Goal: Information Seeking & Learning: Learn about a topic

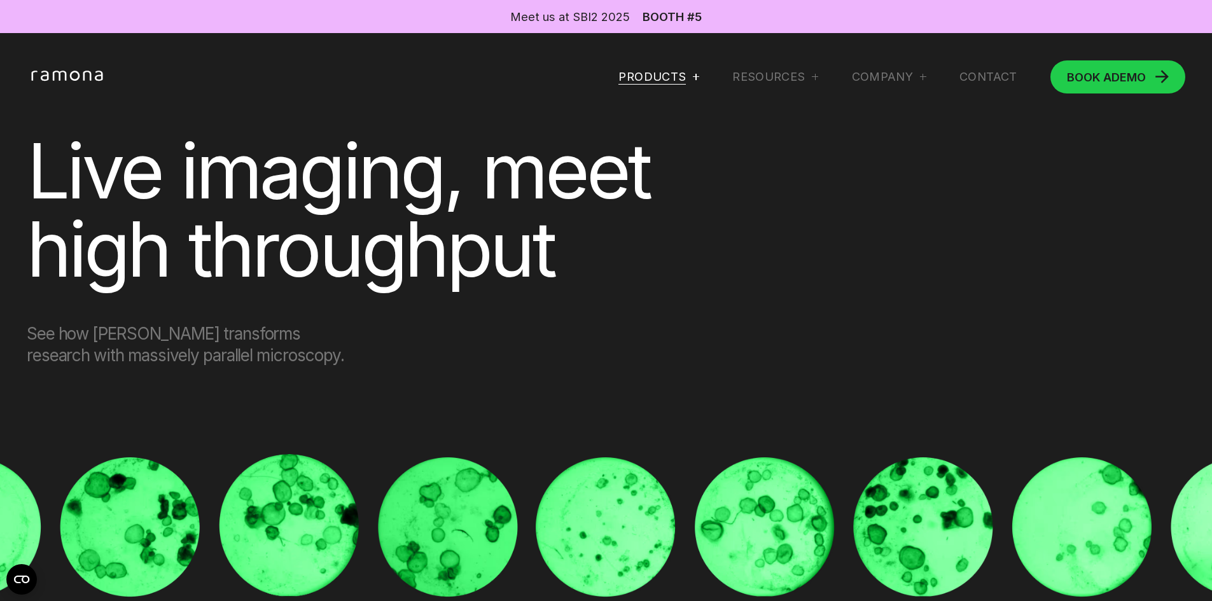
click at [649, 73] on div "Products" at bounding box center [651, 76] width 67 height 15
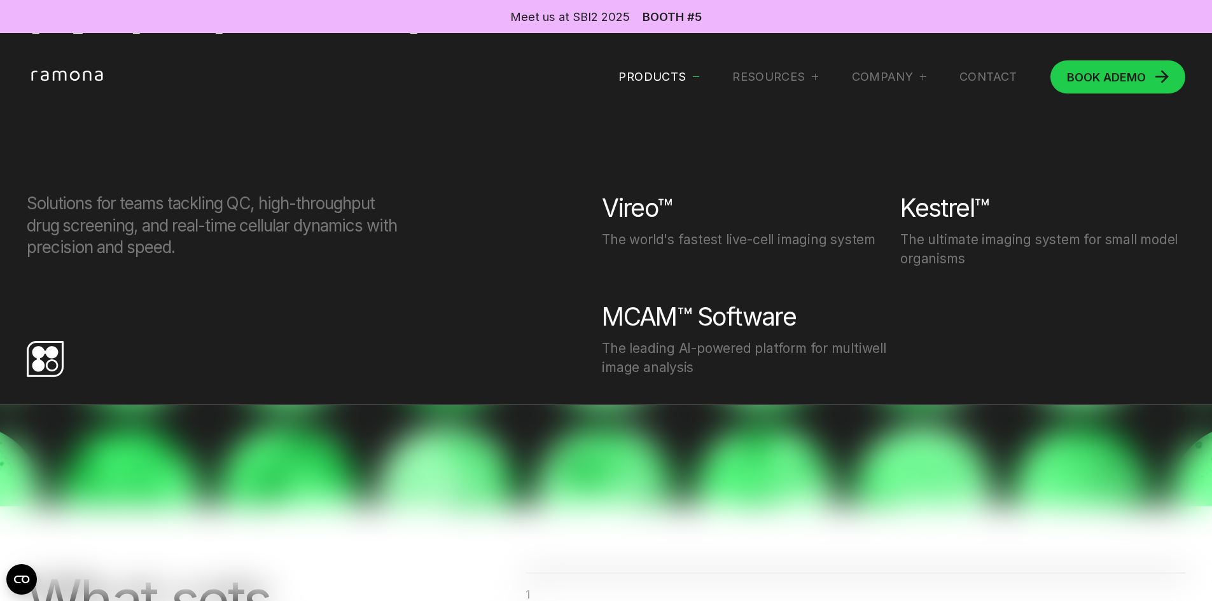
scroll to position [191, 0]
click at [620, 211] on div "Vireo™" at bounding box center [637, 208] width 70 height 31
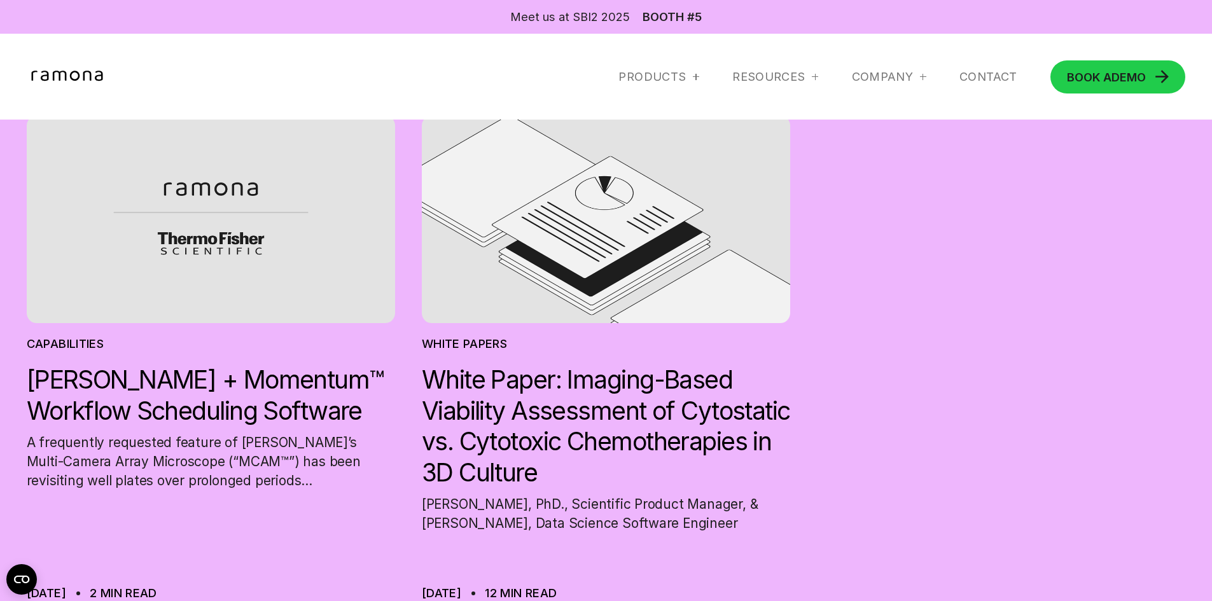
scroll to position [6513, 0]
click at [911, 77] on div "Company" at bounding box center [889, 76] width 74 height 15
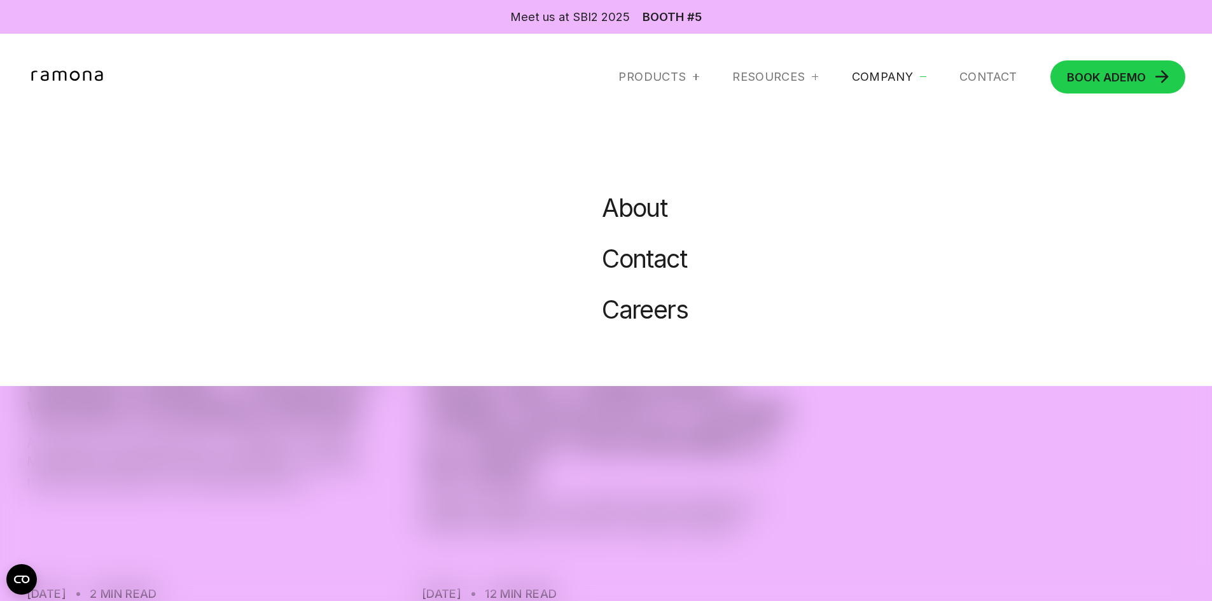
click at [636, 208] on link "About" at bounding box center [634, 208] width 65 height 31
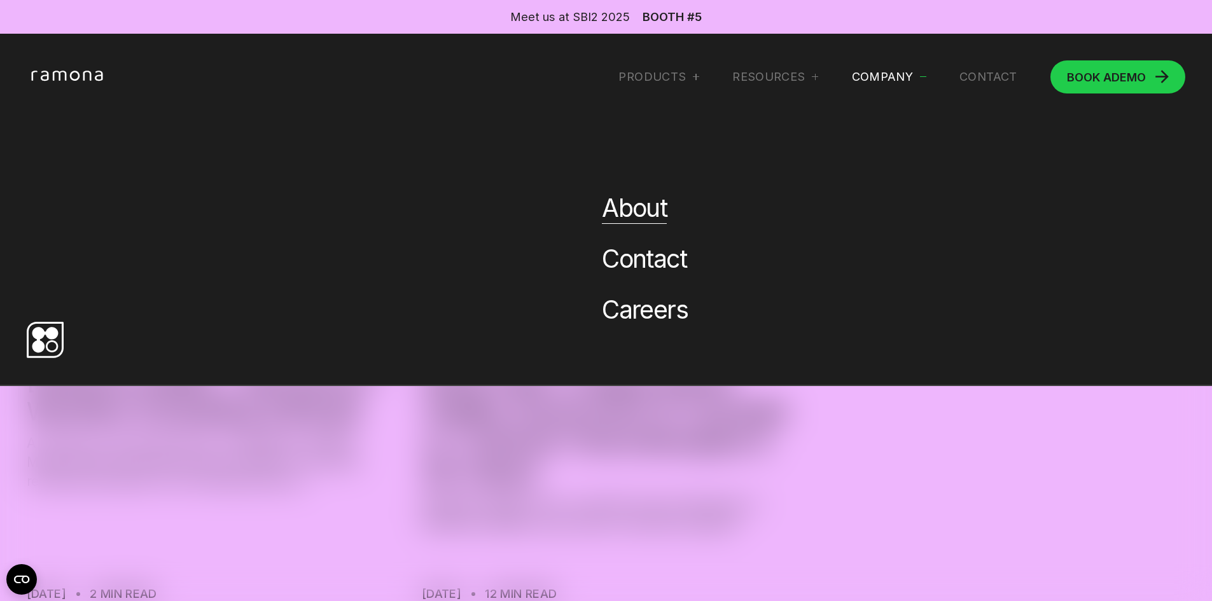
scroll to position [0, 0]
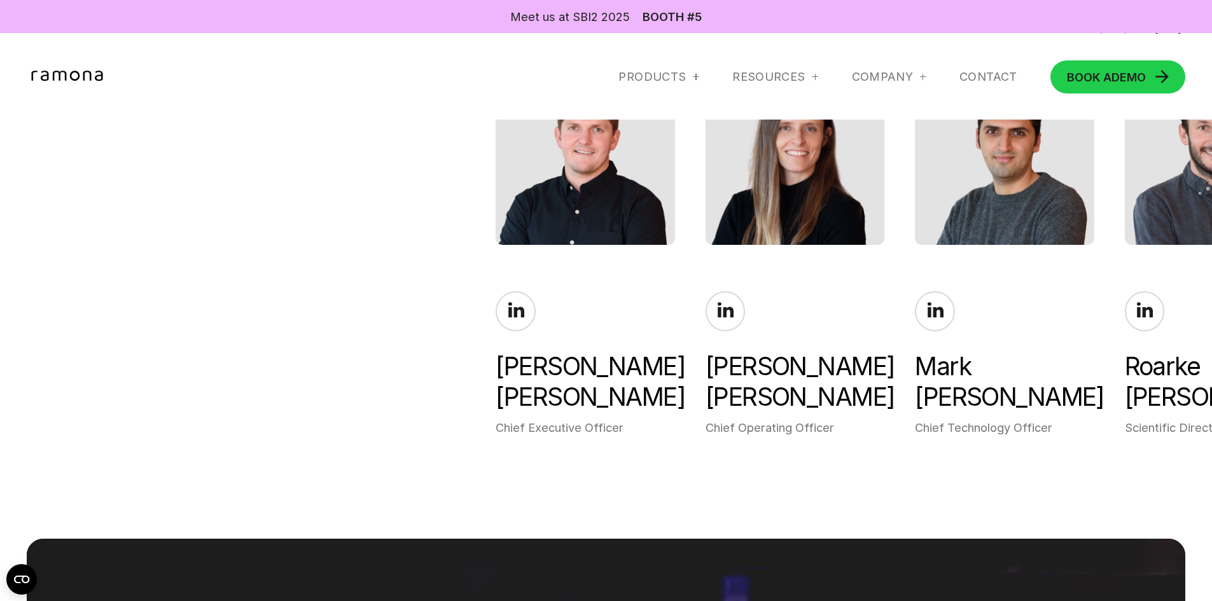
scroll to position [2990, 0]
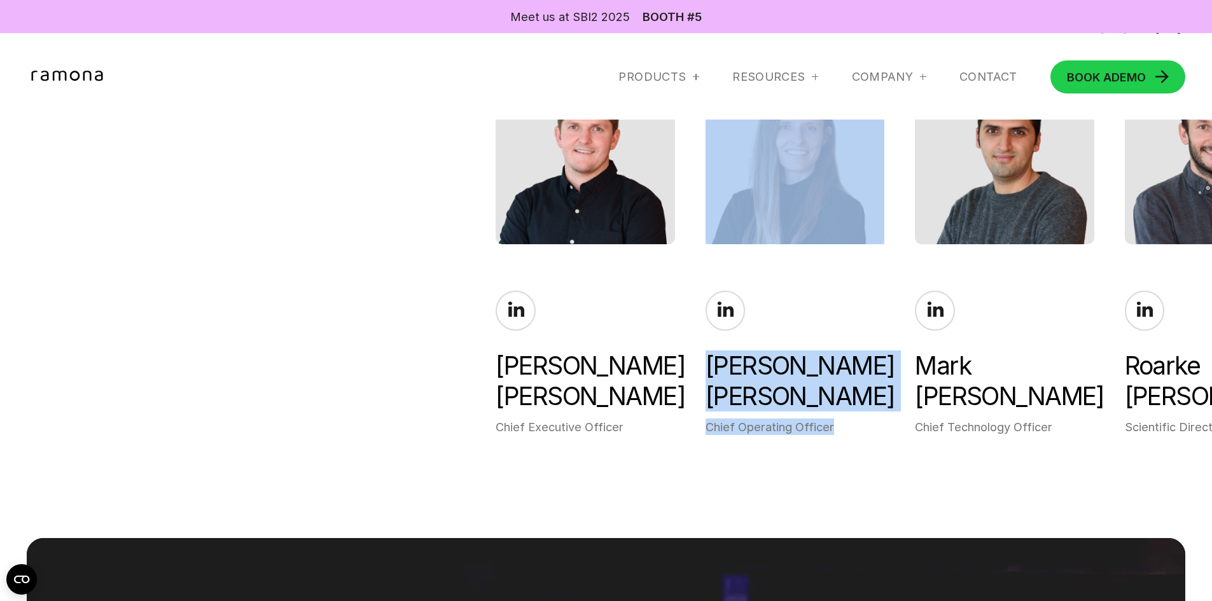
drag, startPoint x: 880, startPoint y: 484, endPoint x: 652, endPoint y: 473, distance: 228.0
click at [656, 482] on section "Our team Gregor Horstmeyer Chief Executive Officer Margaret Aery Chief Operatin…" at bounding box center [606, 225] width 1212 height 574
click at [1041, 305] on div "Mark Harfouche Chief Technology Officer" at bounding box center [1004, 363] width 179 height 144
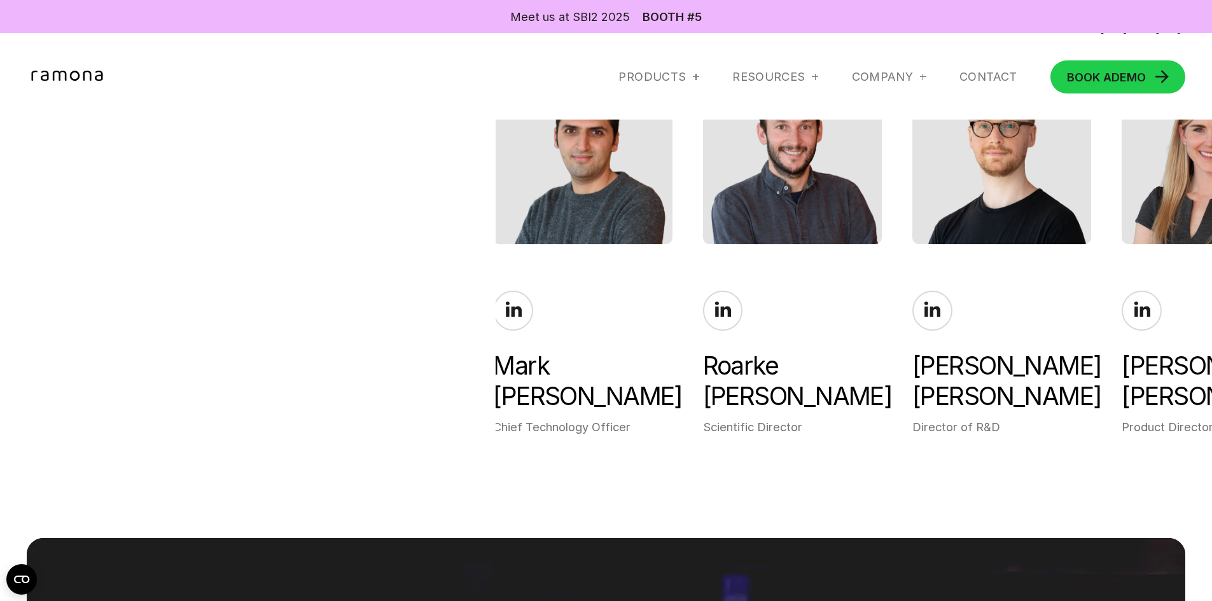
click at [1041, 305] on div "Aurélien Bégue Director of R&D" at bounding box center [1001, 363] width 179 height 144
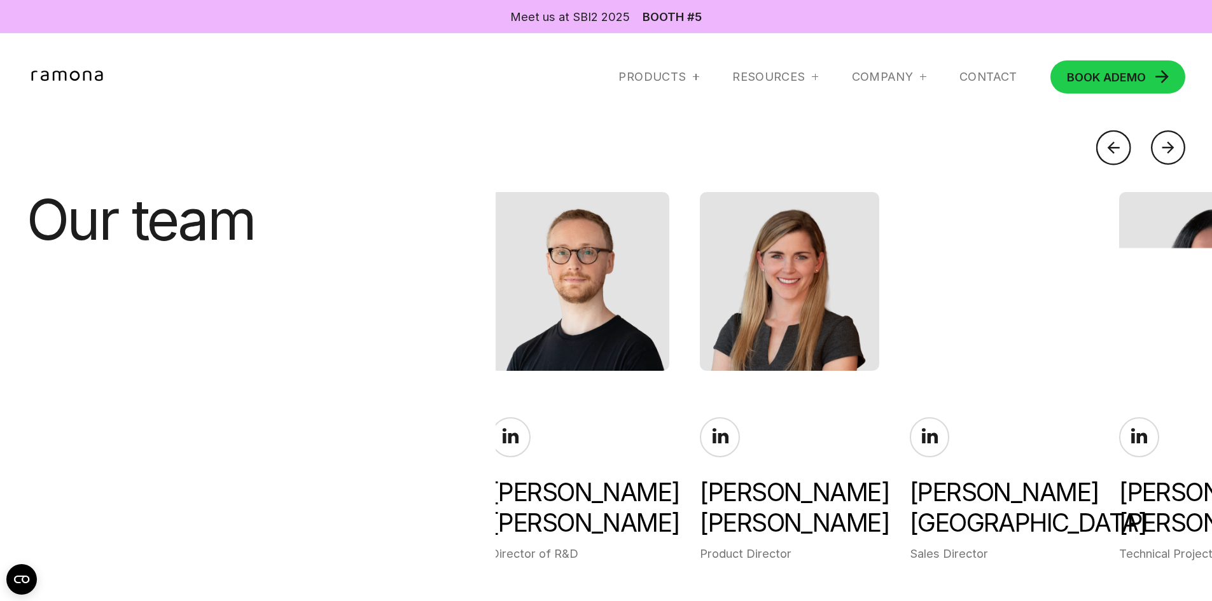
scroll to position [2862, 0]
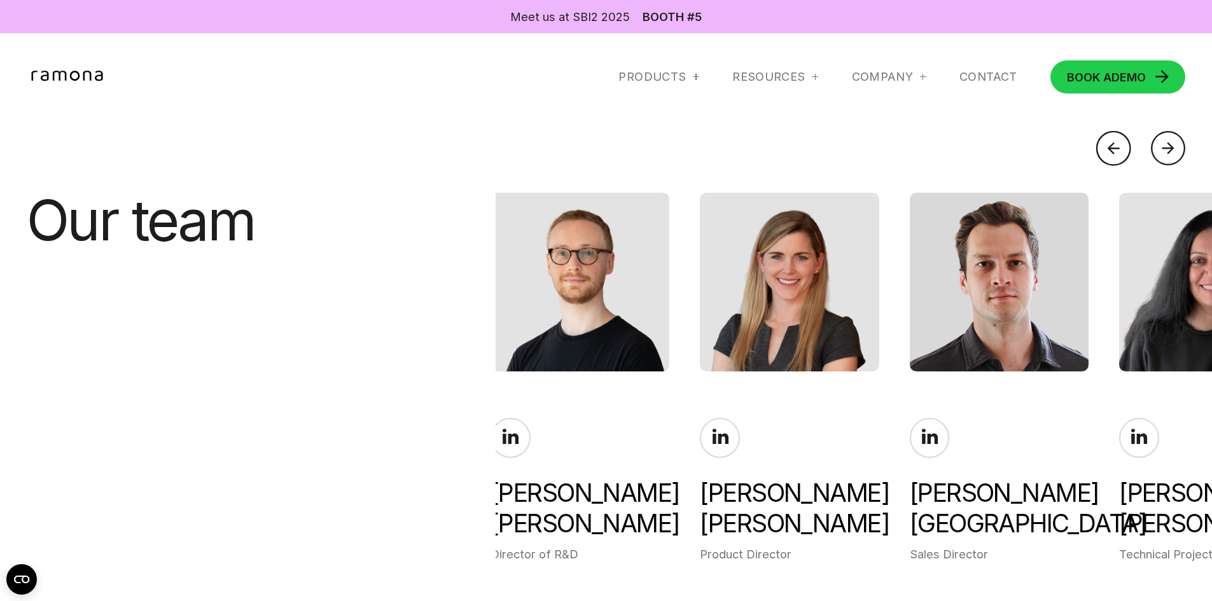
click at [1050, 442] on div "Nathan Spain Sales Director" at bounding box center [999, 490] width 179 height 144
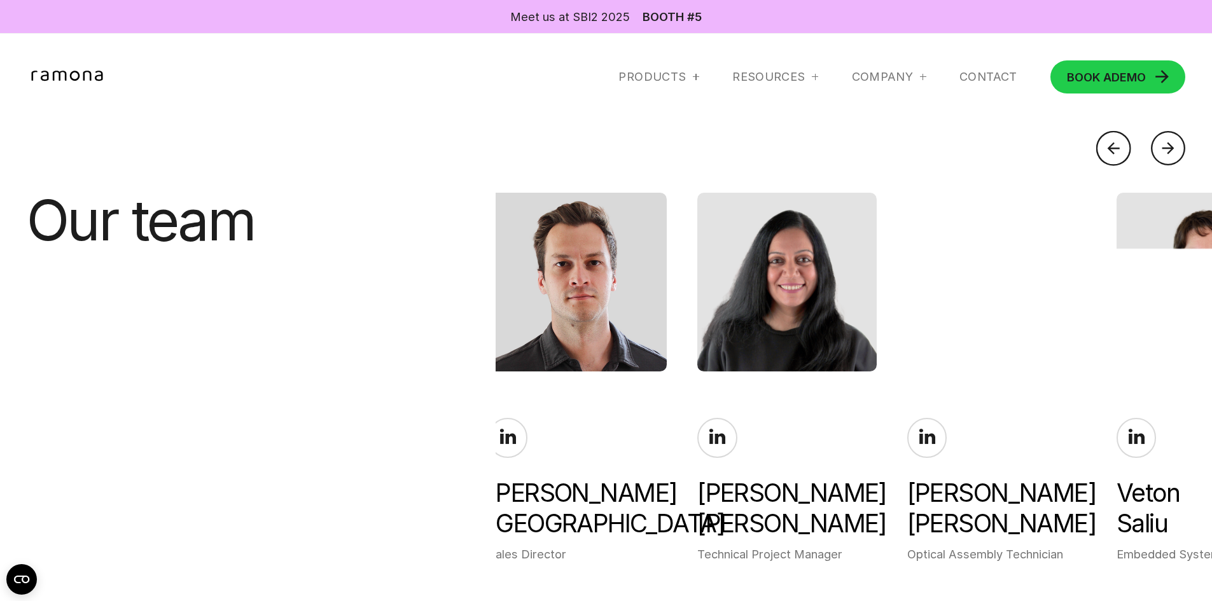
click at [1046, 440] on div "Guillaume Smith Optical Assembly Technician" at bounding box center [996, 490] width 179 height 144
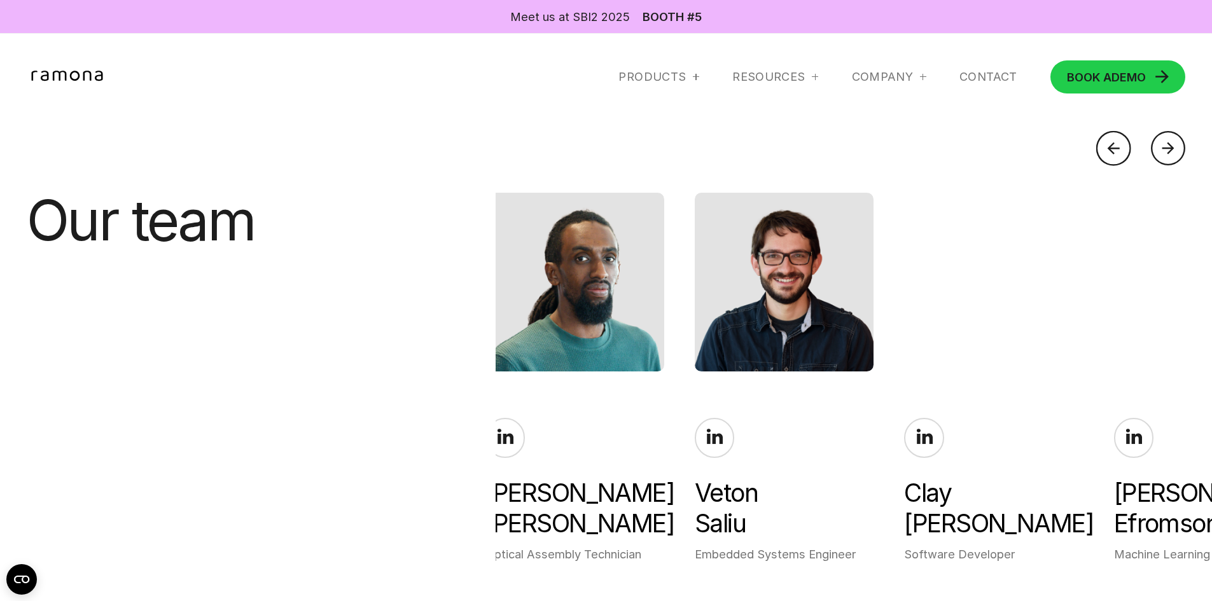
click at [1041, 439] on div "Clay Dugo Software Developer" at bounding box center [993, 490] width 179 height 144
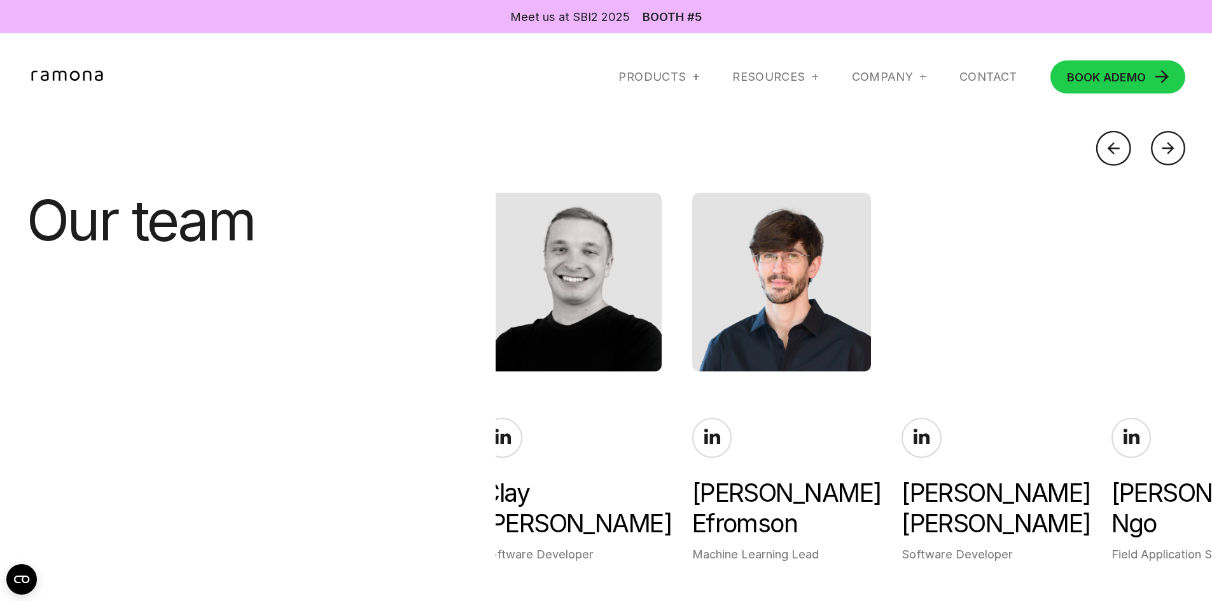
click at [1041, 439] on div "Jed Doman Software Developer" at bounding box center [990, 490] width 179 height 144
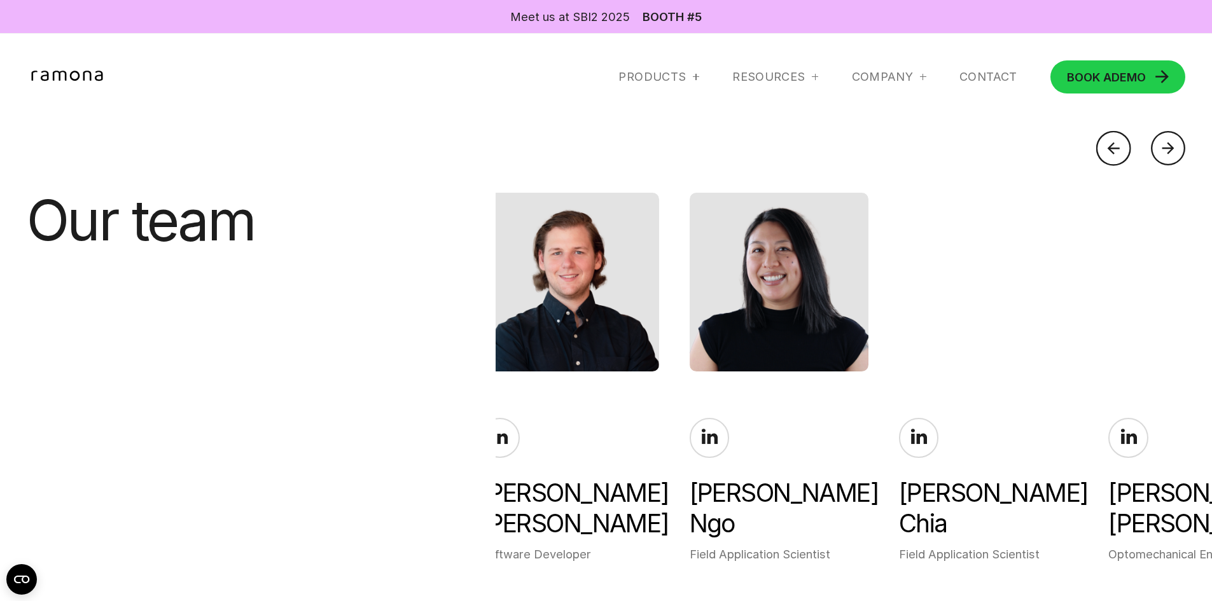
click at [1041, 439] on div "Wyatt Chia Field Application Scientist" at bounding box center [988, 490] width 179 height 144
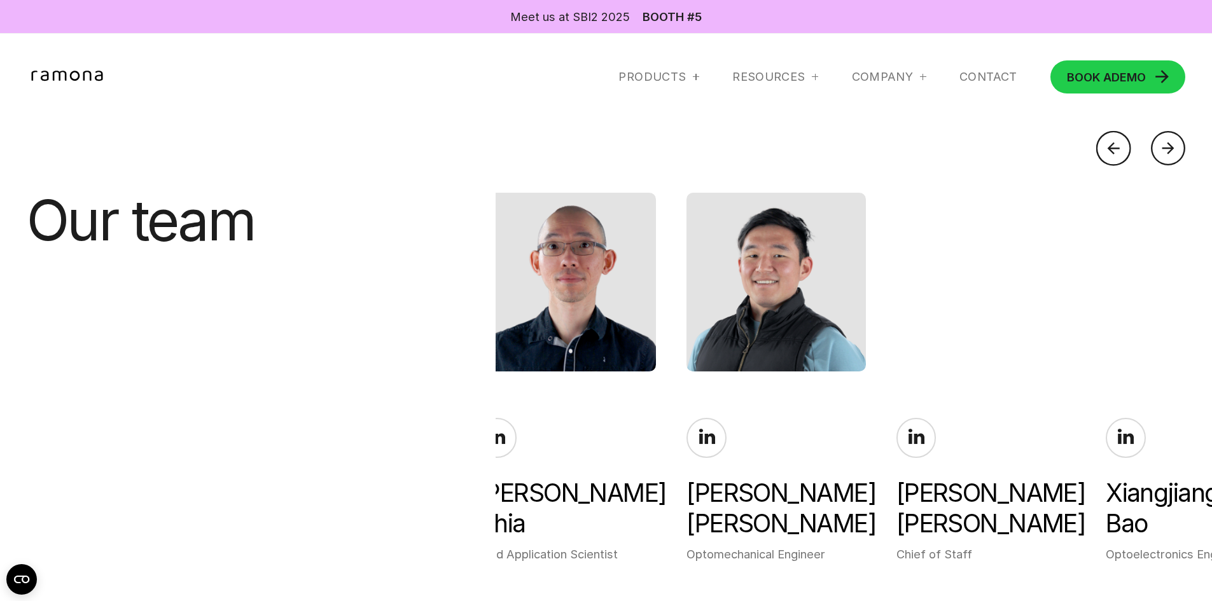
click at [1052, 436] on div "Kelsey Worsham-Smith Chief of Staff" at bounding box center [985, 490] width 179 height 144
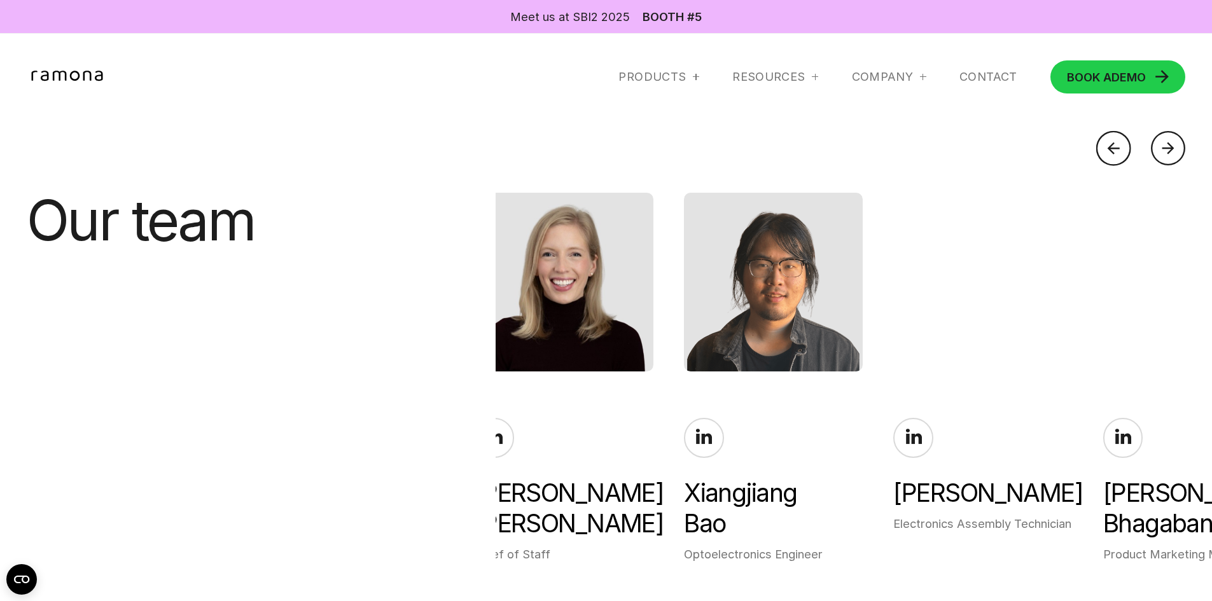
click at [1052, 436] on div "Karina Matos Fernandez Electronics Assembly Technician" at bounding box center [982, 475] width 179 height 114
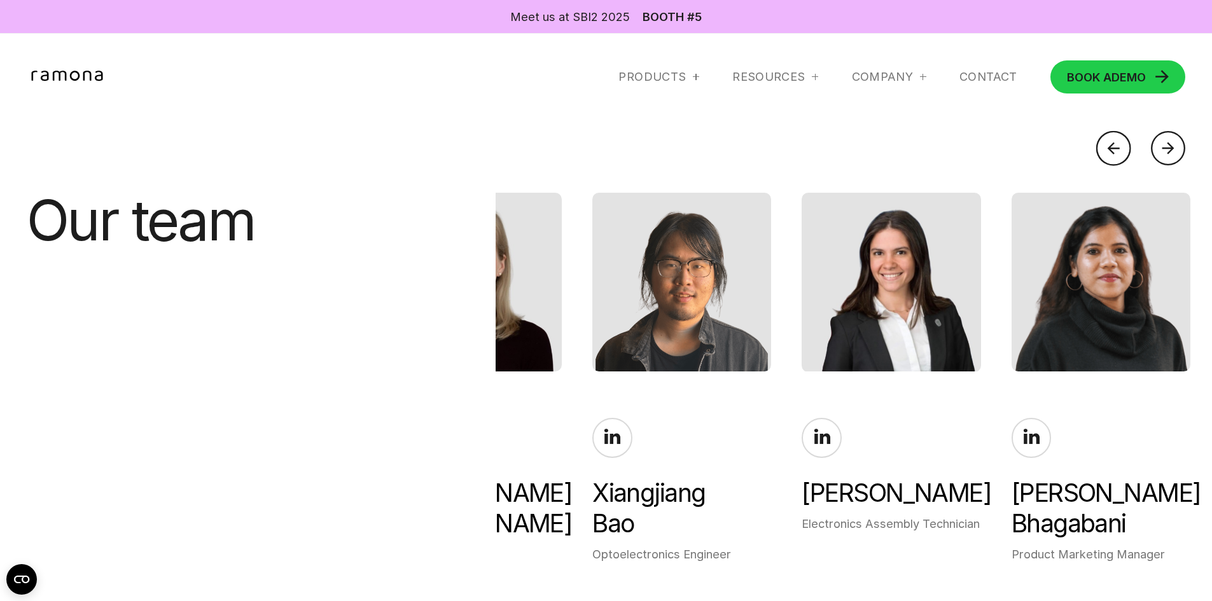
click at [514, 460] on div "Kelsey Worsham-Smith Chief of Staff" at bounding box center [472, 490] width 179 height 144
click at [1118, 142] on div at bounding box center [1113, 148] width 35 height 35
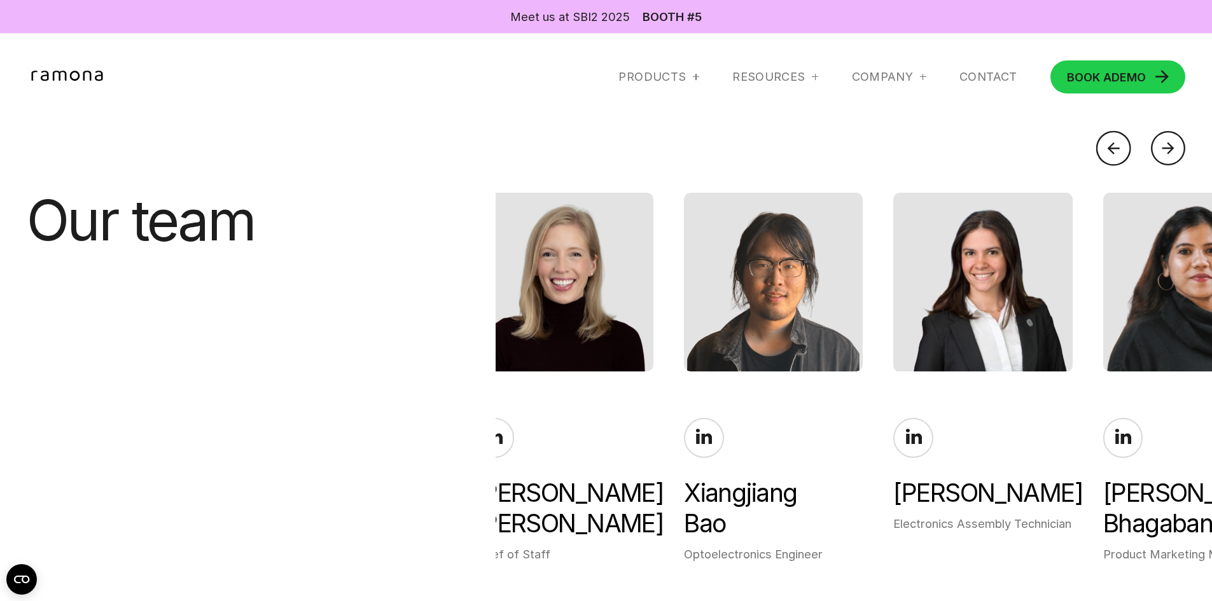
click at [593, 291] on img at bounding box center [564, 282] width 179 height 179
click at [503, 429] on icon at bounding box center [495, 437] width 17 height 17
